Goal: Task Accomplishment & Management: Complete application form

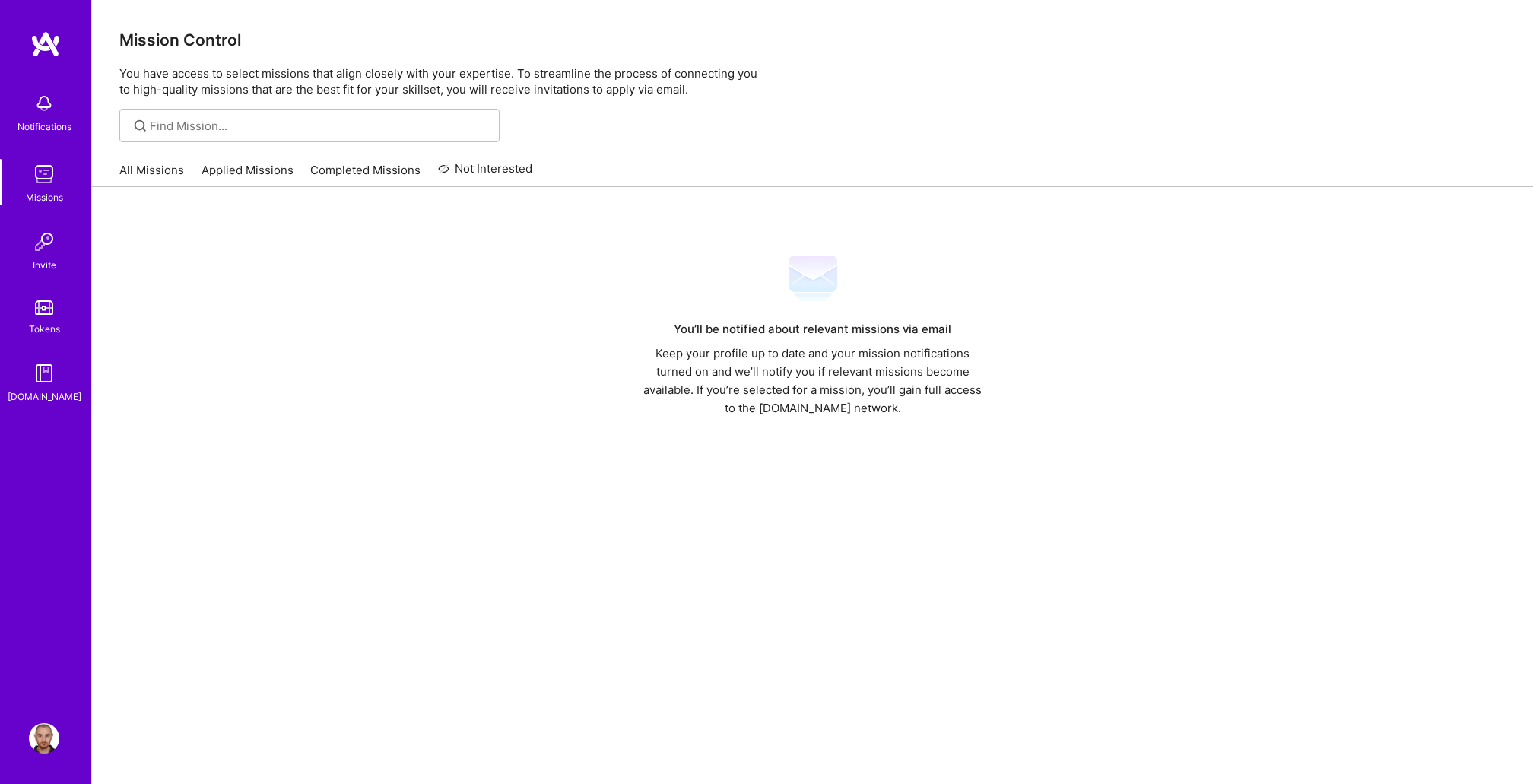
click at [246, 174] on link "Applied Missions" at bounding box center [247, 174] width 92 height 25
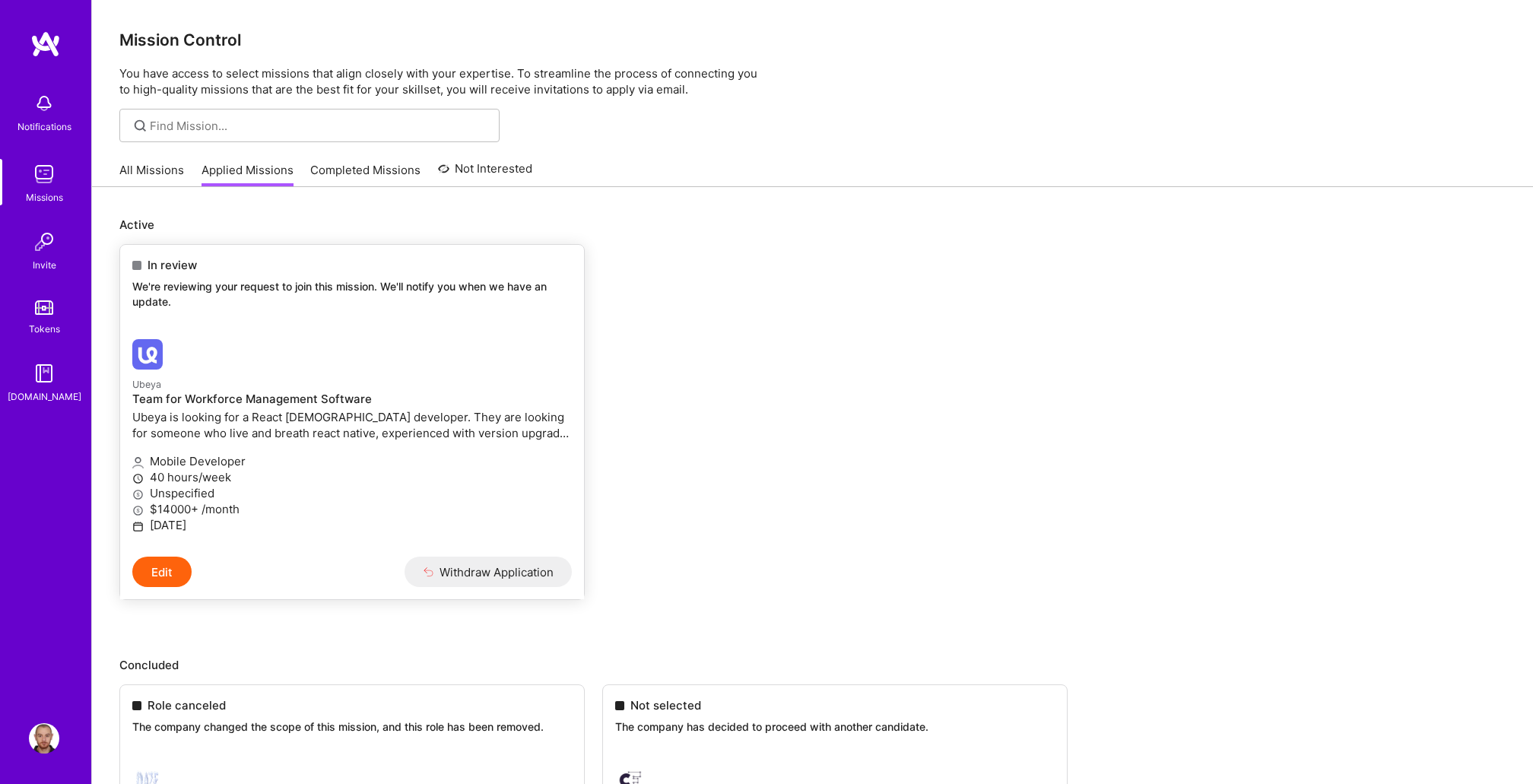
click at [308, 391] on p "Ubeya" at bounding box center [351, 383] width 440 height 16
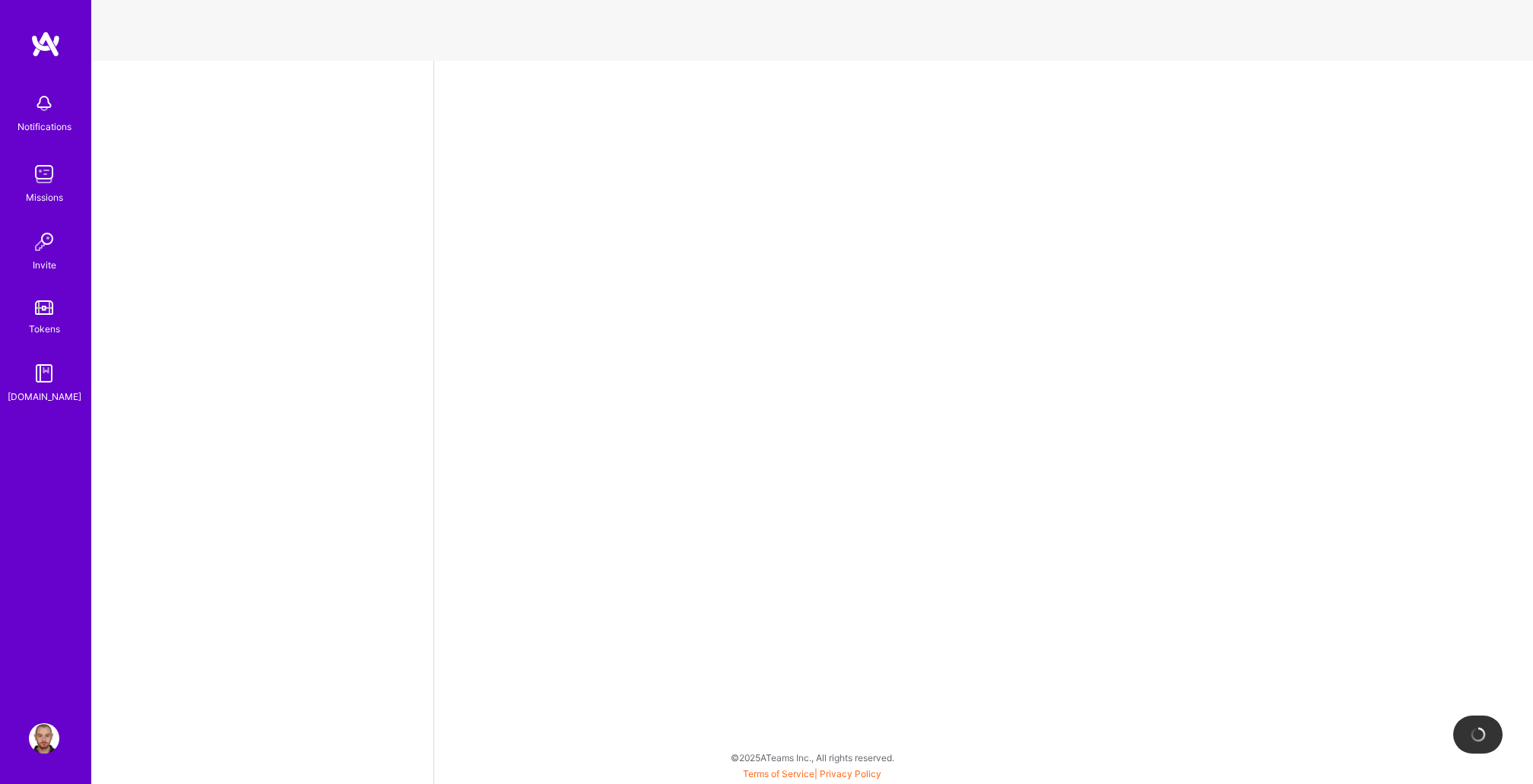
select select "TR"
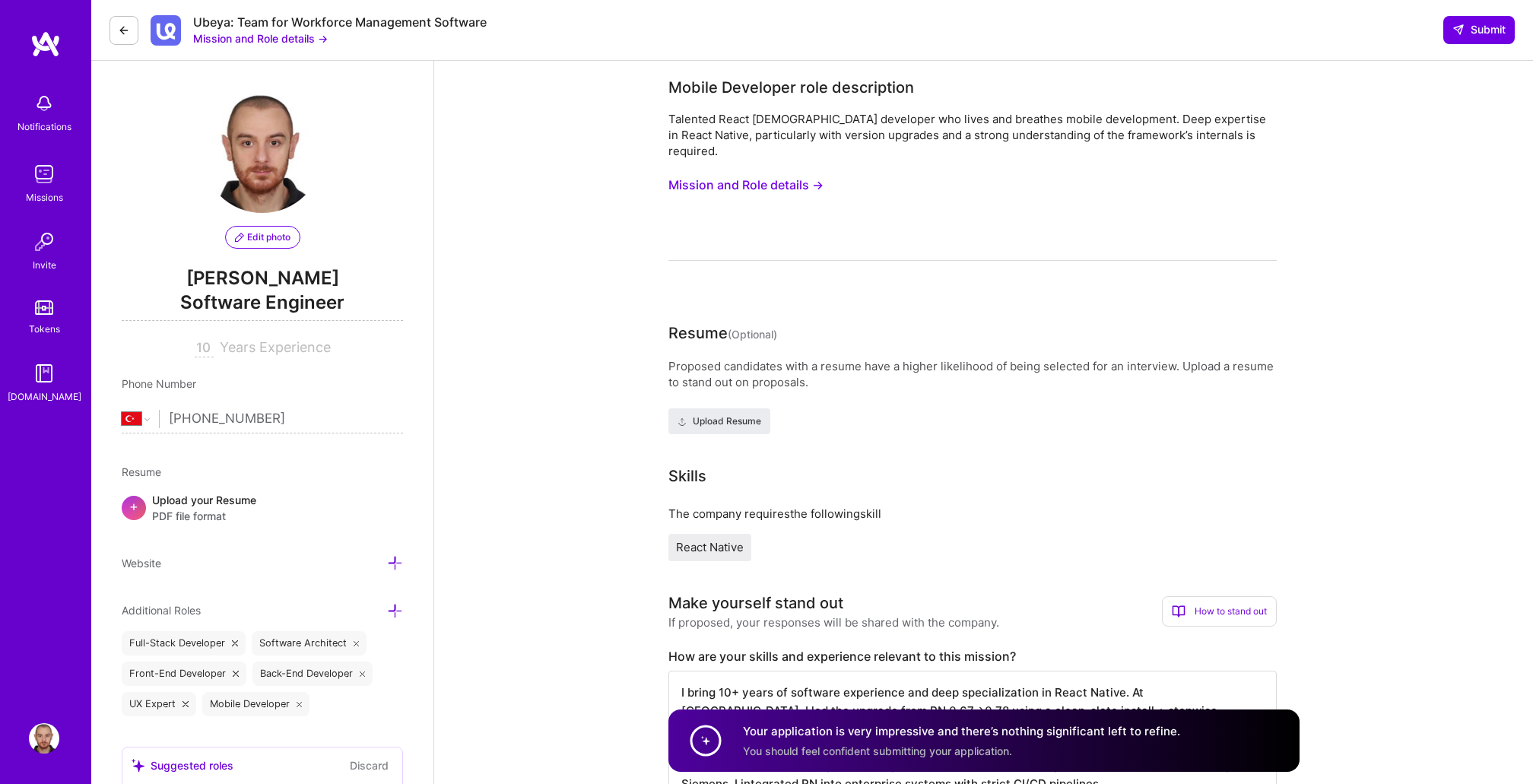
click at [312, 40] on button "Mission and Role details →" at bounding box center [260, 38] width 135 height 16
